Goal: Information Seeking & Learning: Learn about a topic

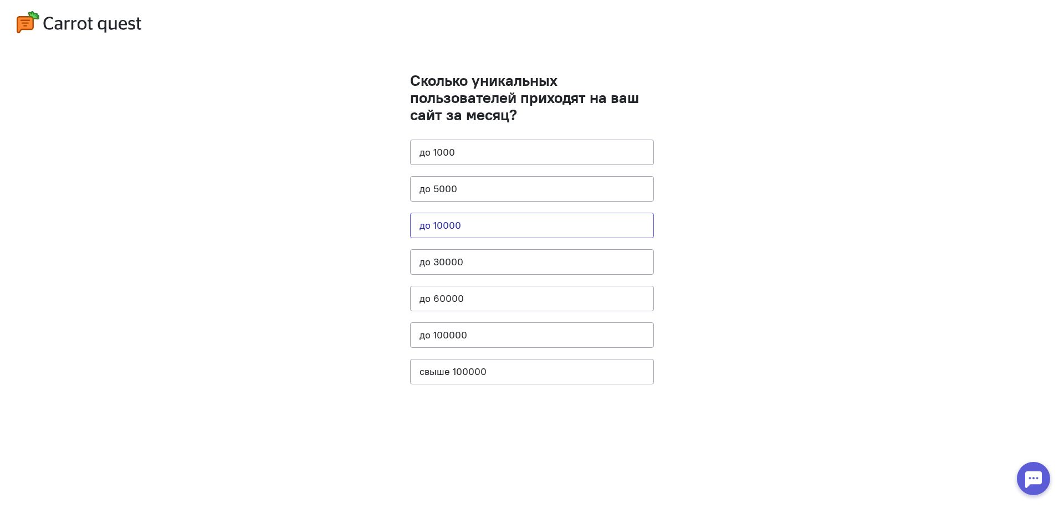
click at [455, 227] on button "до 10000" at bounding box center [532, 225] width 244 height 25
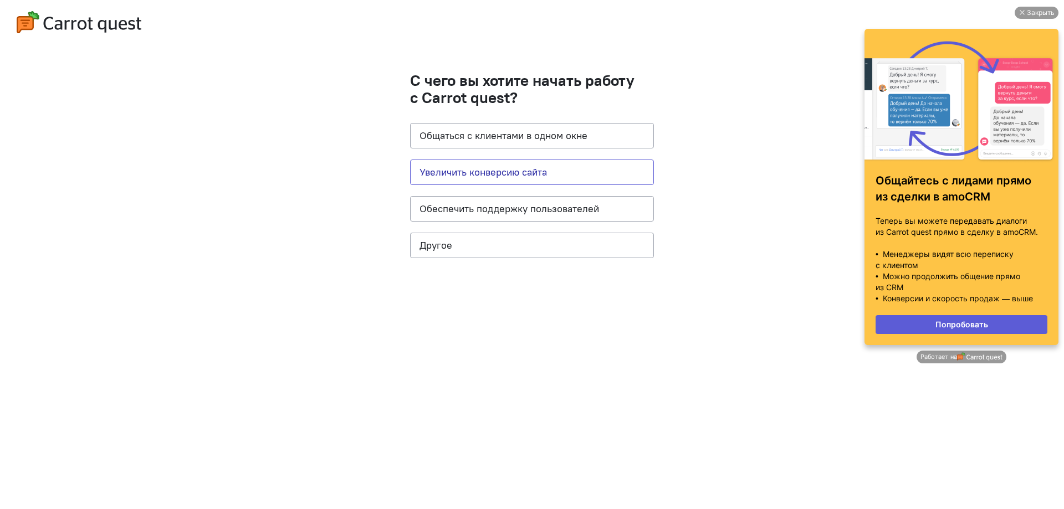
click at [522, 170] on button "Увеличить конверсию сайта" at bounding box center [532, 172] width 244 height 25
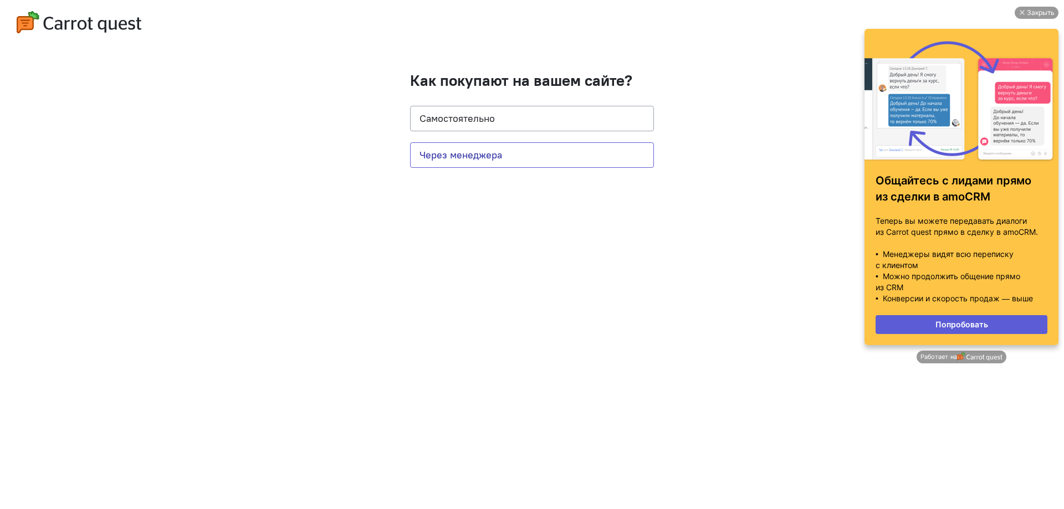
click at [516, 158] on button "Через менеджера" at bounding box center [532, 154] width 244 height 25
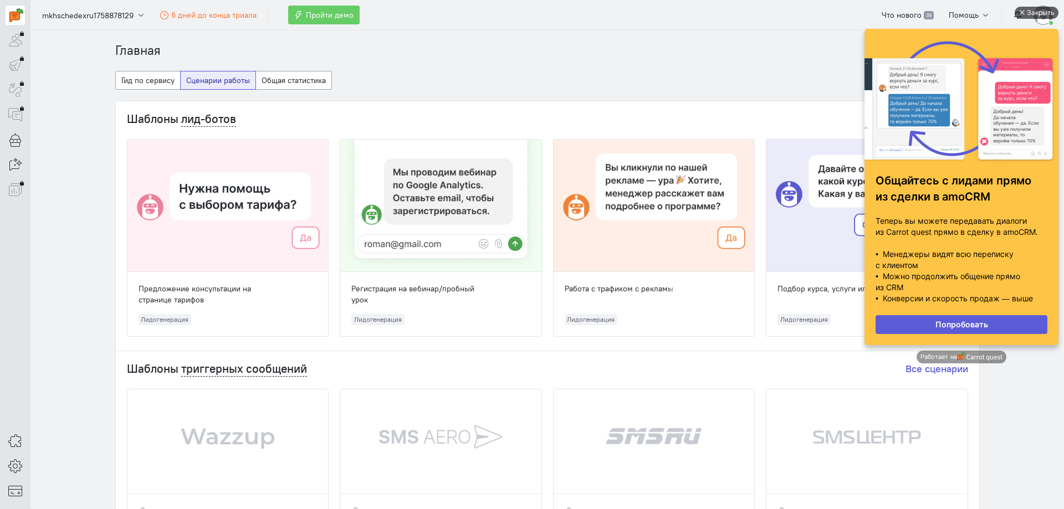
click at [1025, 12] on div "Закрыть" at bounding box center [1036, 13] width 44 height 12
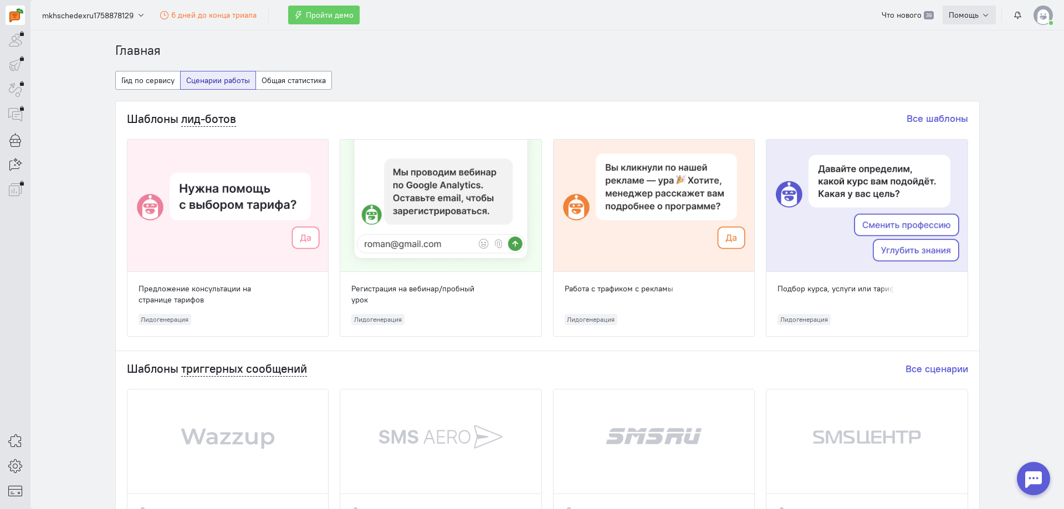
click at [987, 14] on icon "button" at bounding box center [985, 15] width 8 height 8
click at [987, 12] on icon "button" at bounding box center [985, 15] width 8 height 8
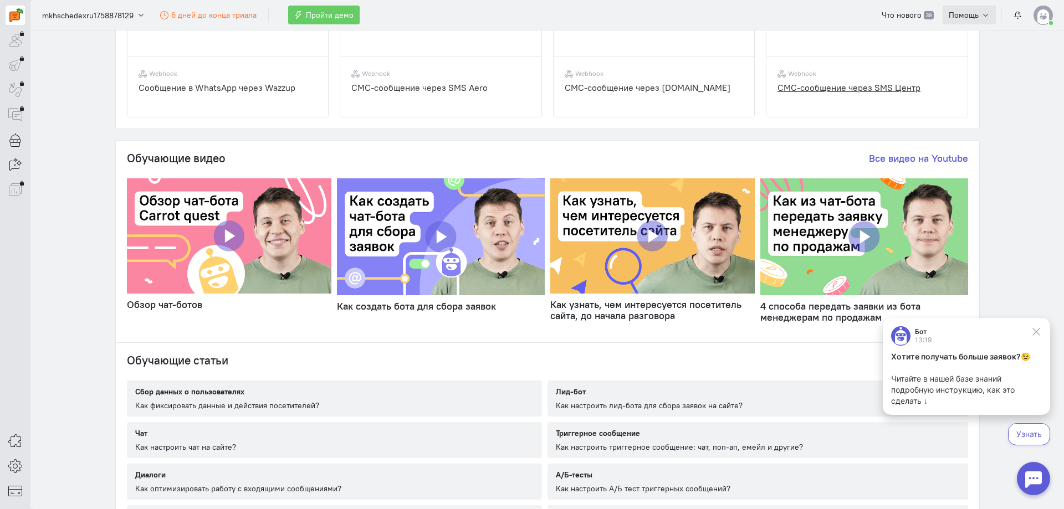
scroll to position [499, 0]
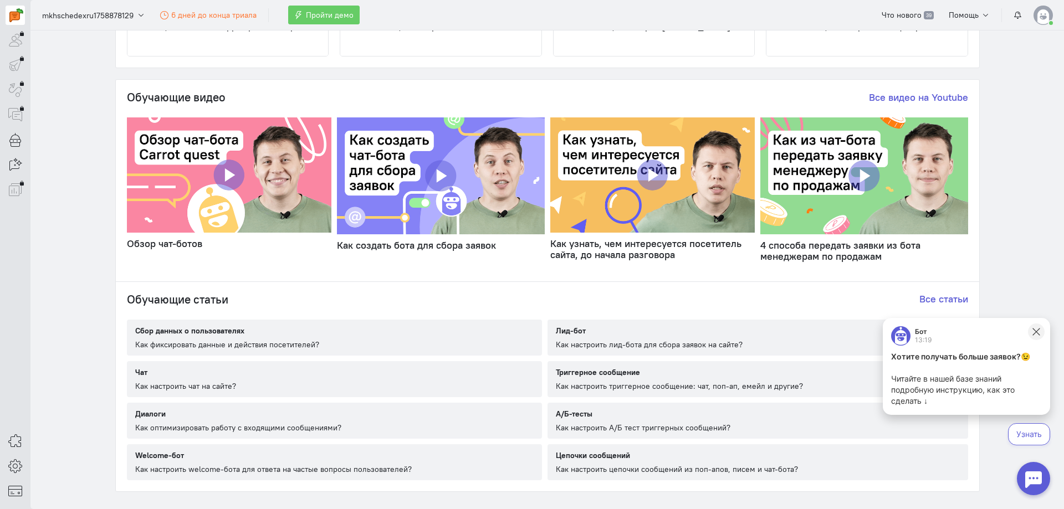
click at [1037, 331] on icon at bounding box center [1036, 332] width 10 height 10
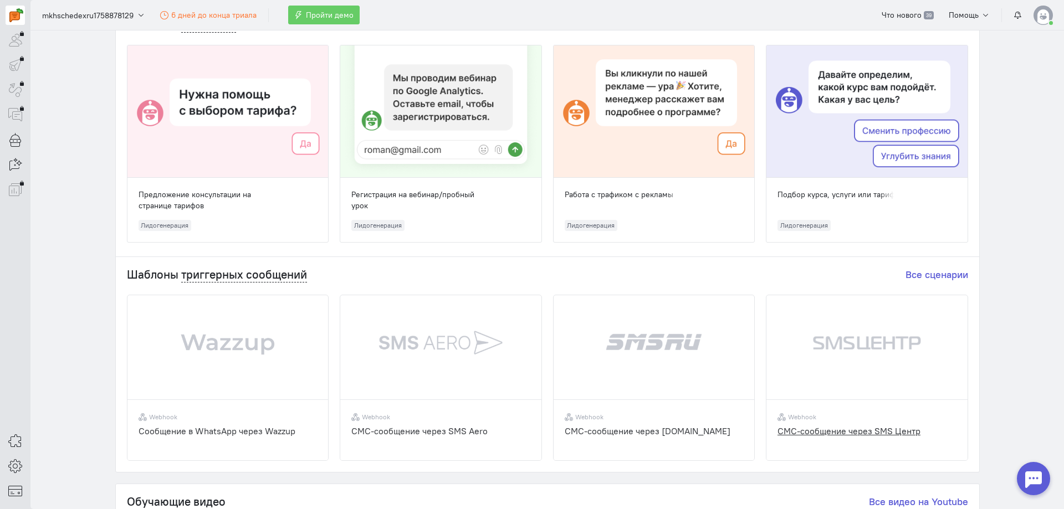
scroll to position [0, 0]
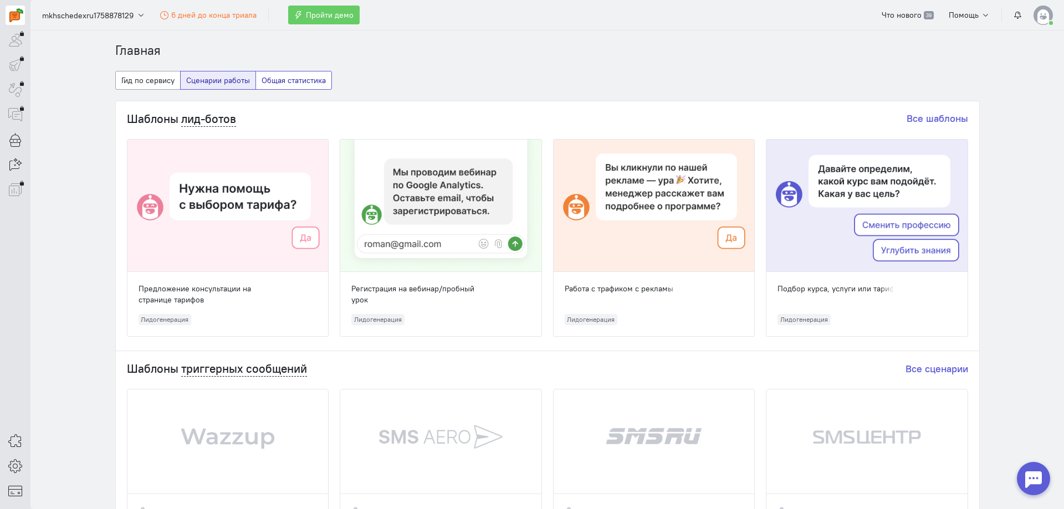
click at [275, 83] on button "Общая статистика" at bounding box center [293, 80] width 76 height 19
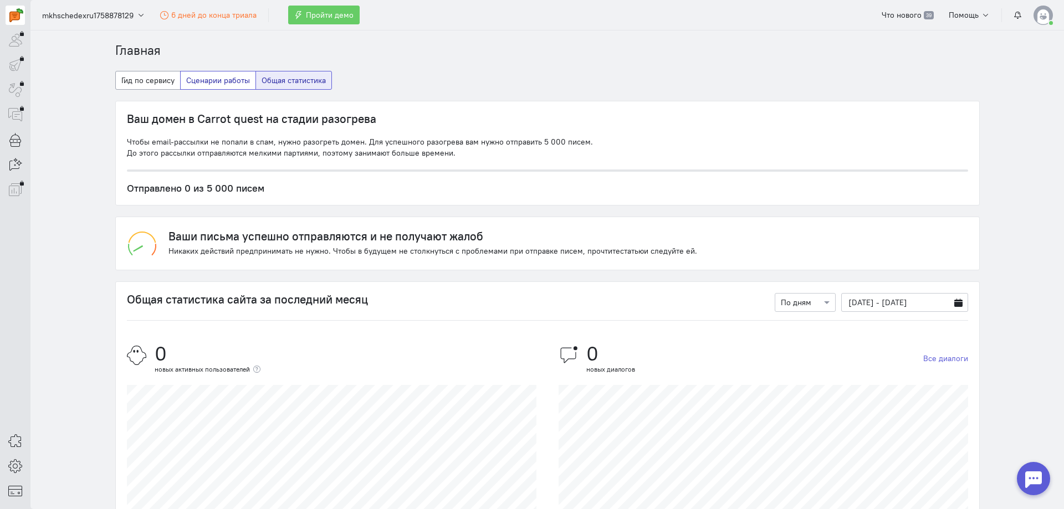
click at [204, 78] on button "Сценарии работы" at bounding box center [218, 80] width 76 height 19
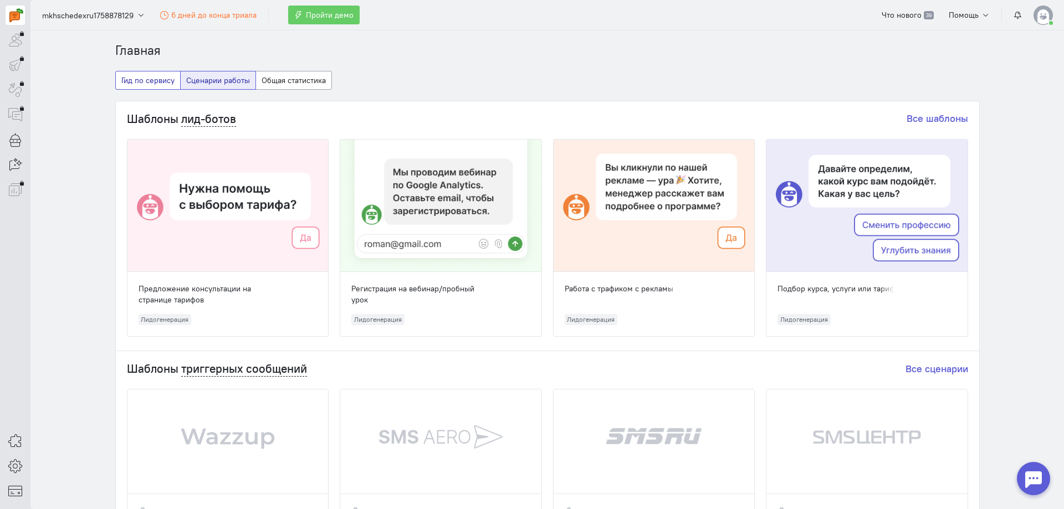
click at [148, 76] on button "Гид по сервису" at bounding box center [147, 80] width 65 height 19
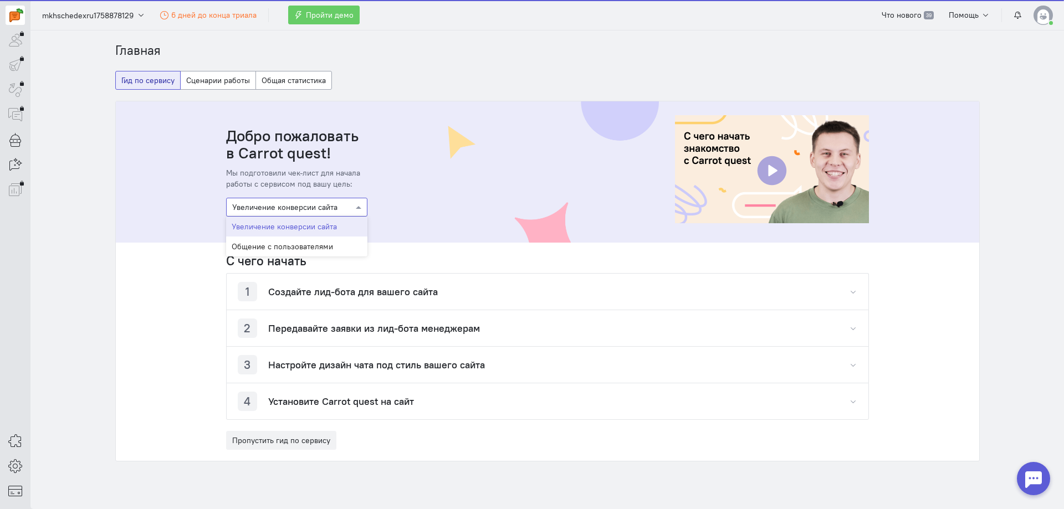
click at [347, 206] on div at bounding box center [297, 206] width 140 height 11
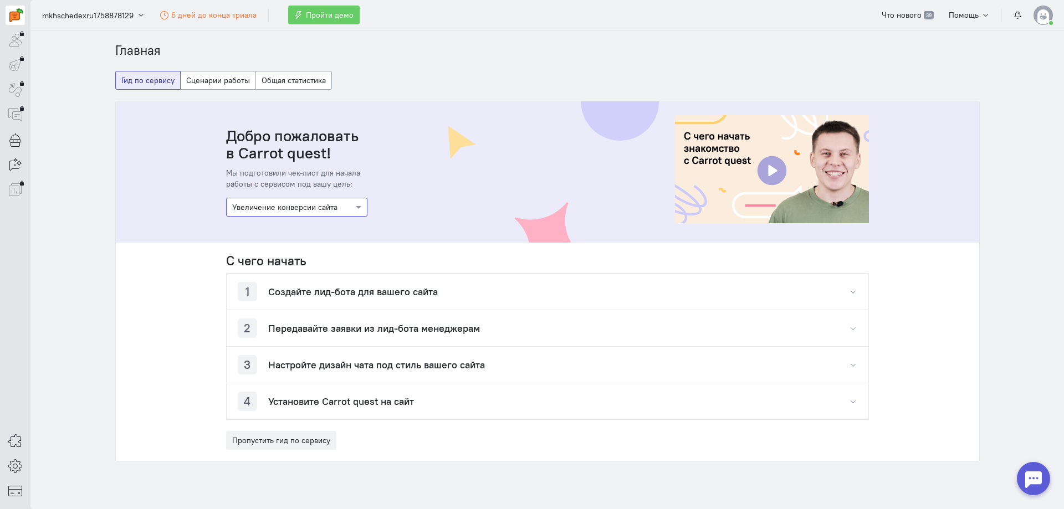
click at [345, 206] on div at bounding box center [297, 206] width 140 height 11
click at [197, 74] on button "Сценарии работы" at bounding box center [218, 80] width 76 height 19
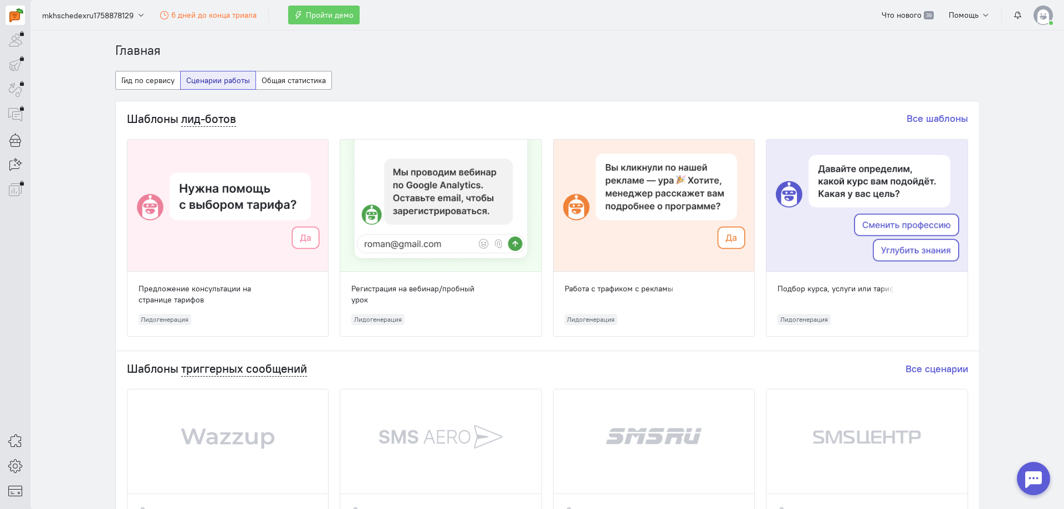
click at [1001, 63] on section "Главная Гид по сервису Сценарии работы Общая статистика Шаблоны лид-ботов Все ш…" at bounding box center [546, 269] width 1033 height 479
